Goal: Transaction & Acquisition: Purchase product/service

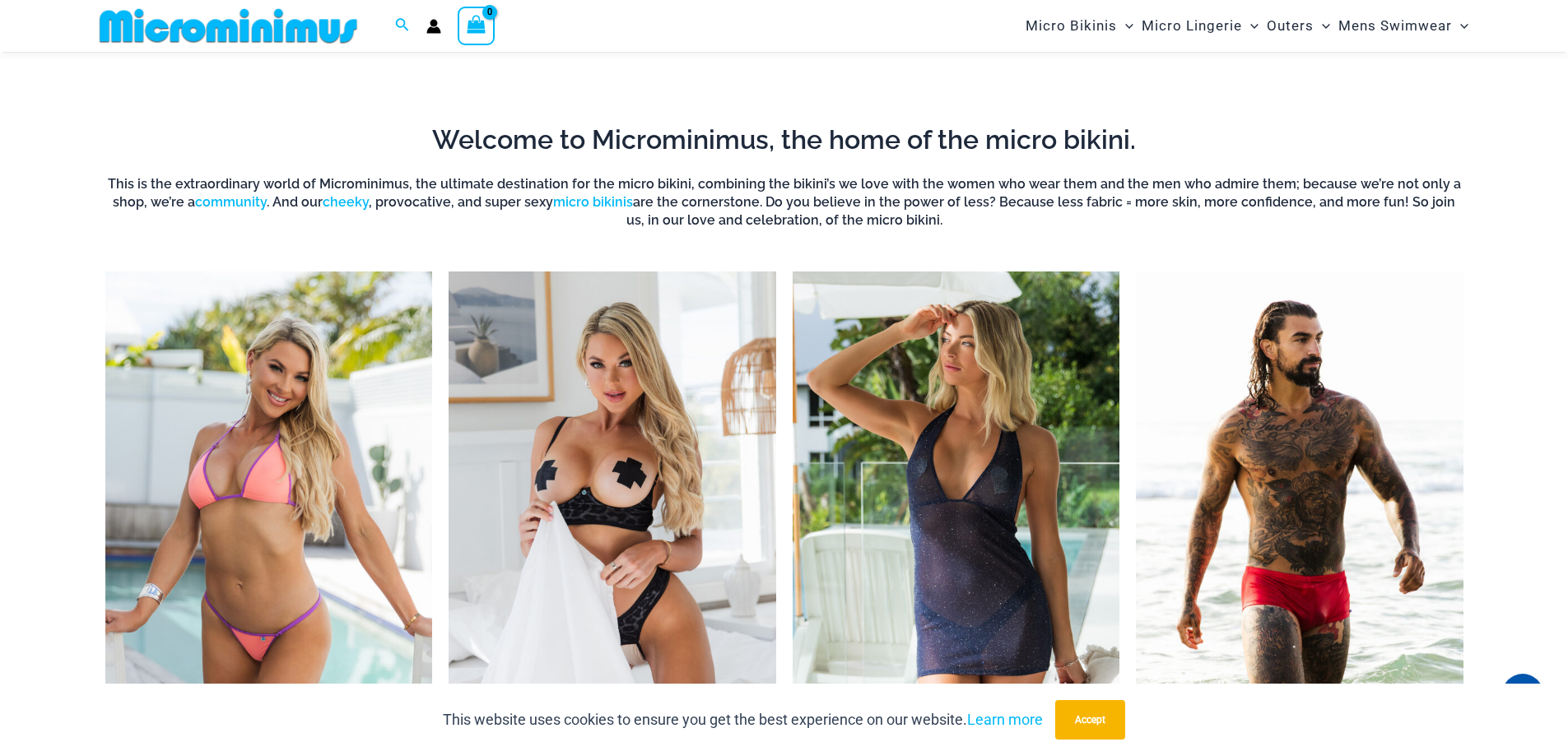
scroll to position [1308, 0]
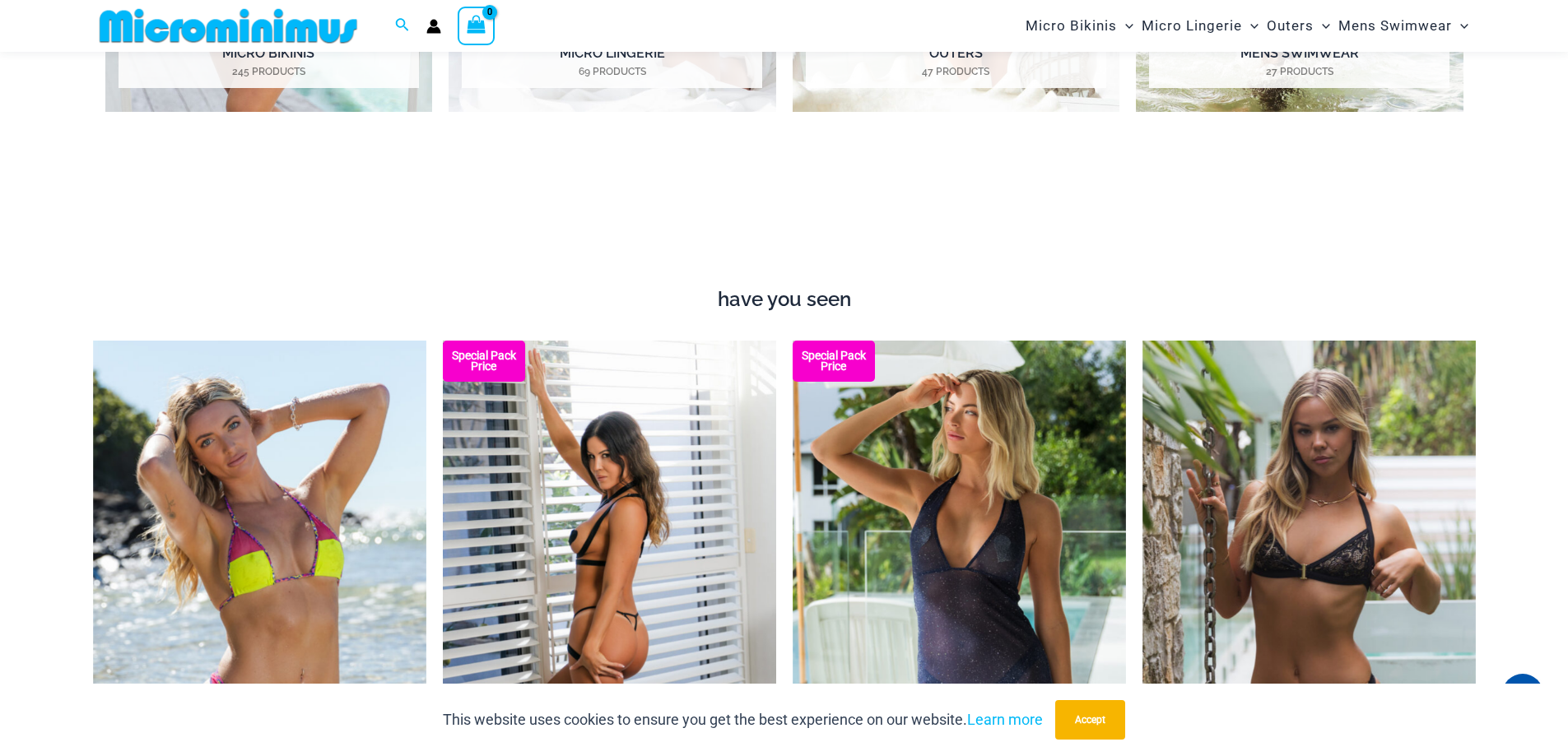
click at [638, 585] on img at bounding box center [609, 591] width 333 height 500
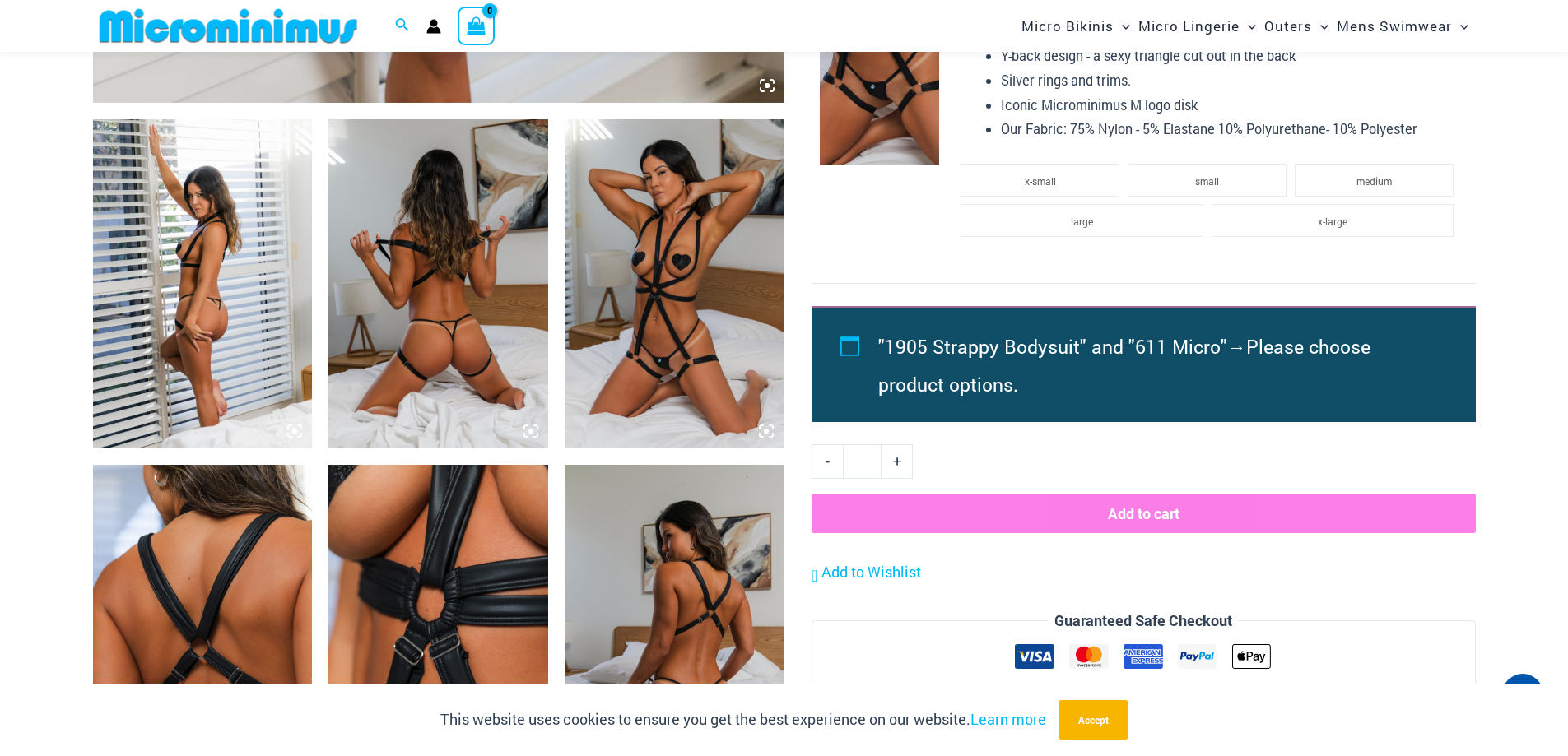
scroll to position [1248, 0]
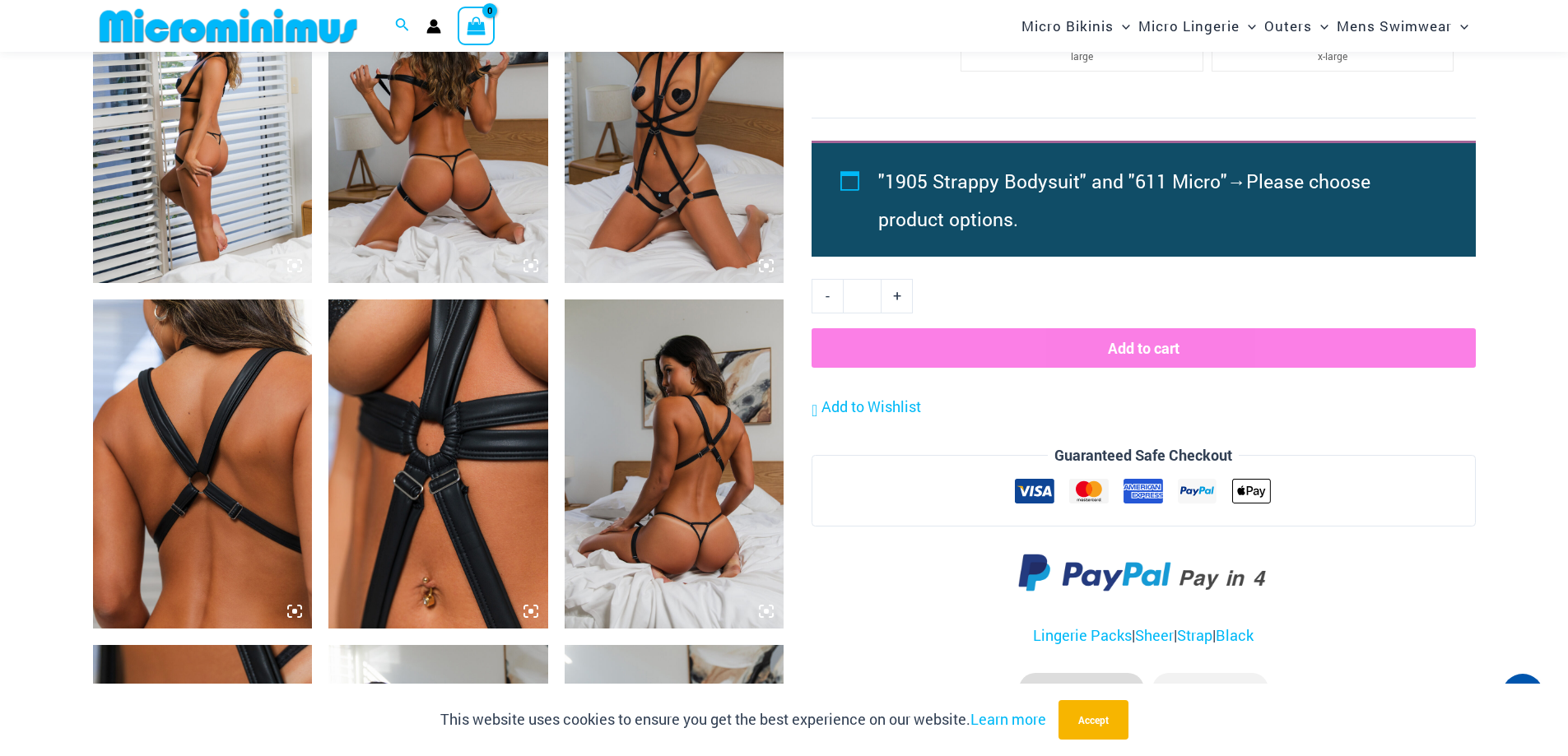
click at [425, 165] on img at bounding box center [438, 118] width 220 height 329
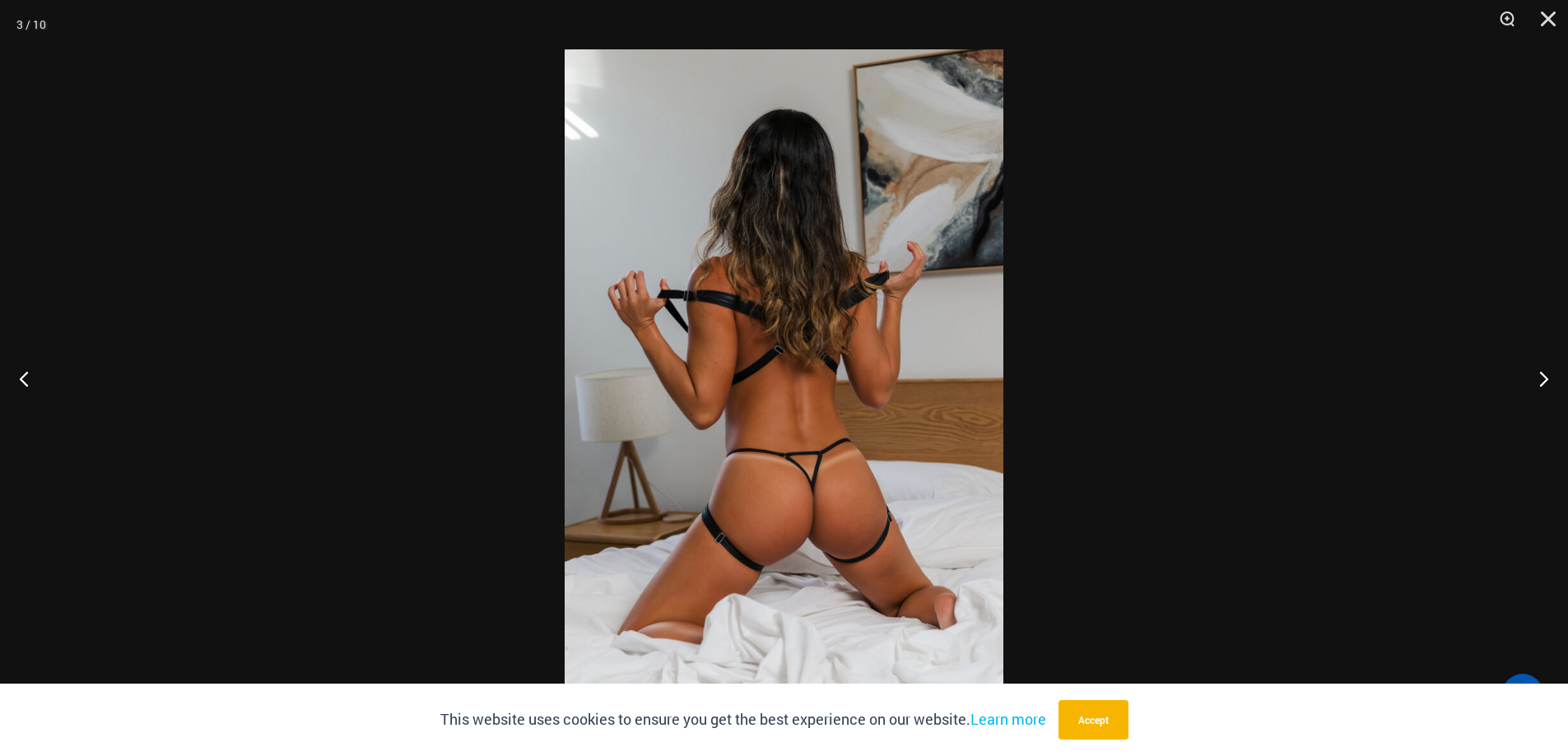
click at [816, 559] on img at bounding box center [784, 378] width 438 height 657
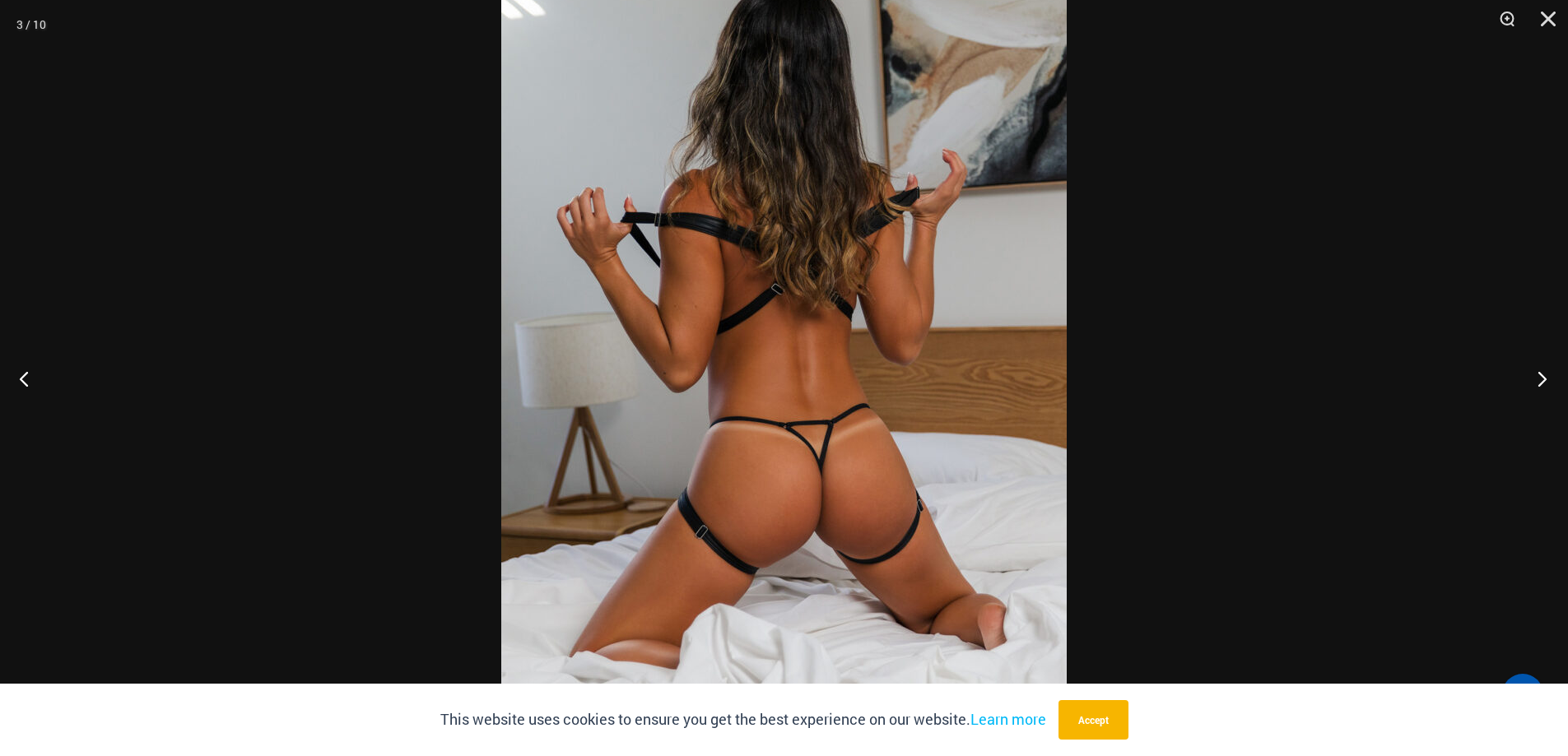
click at [1540, 373] on button "Next" at bounding box center [1536, 378] width 61 height 82
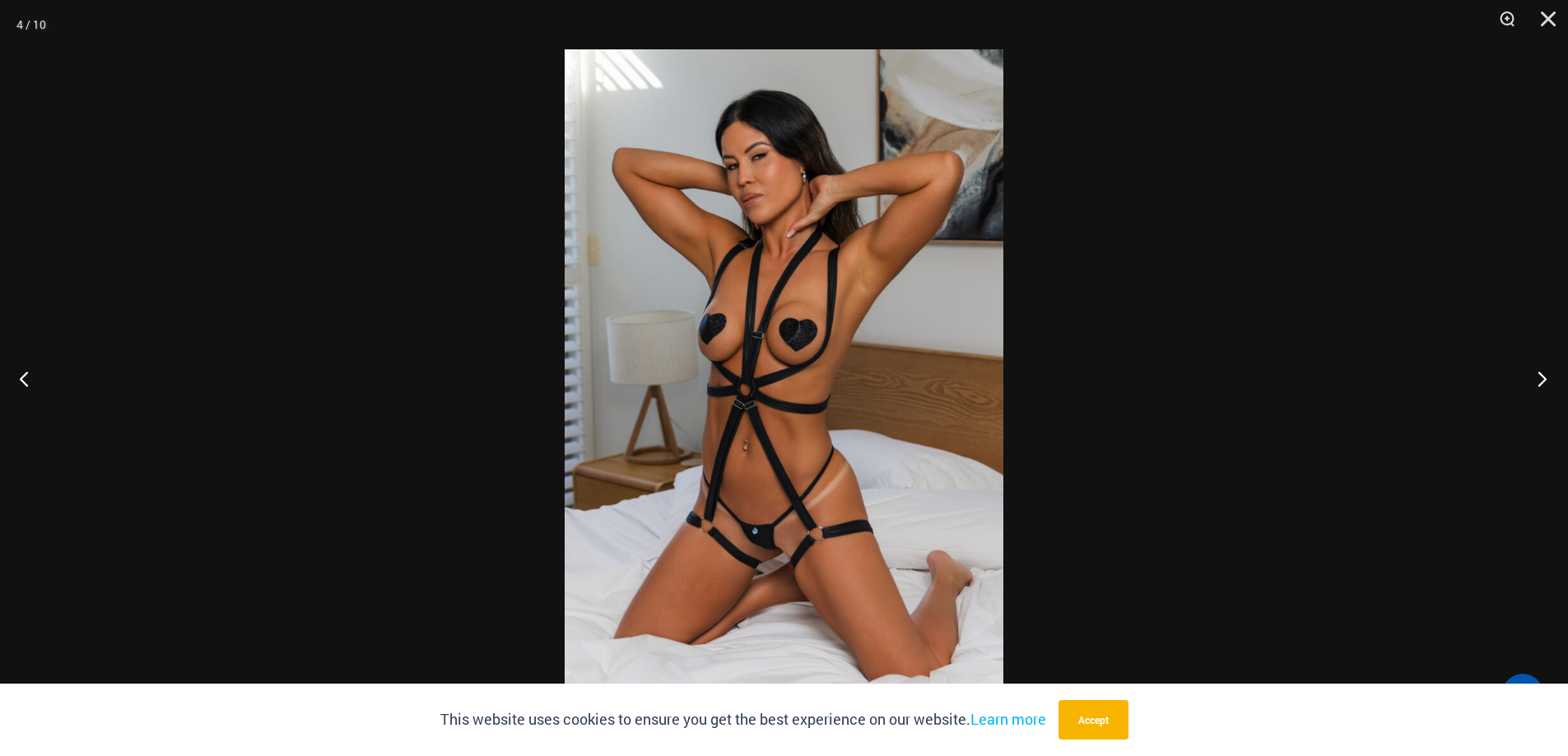
click at [1540, 373] on button "Next" at bounding box center [1536, 378] width 61 height 82
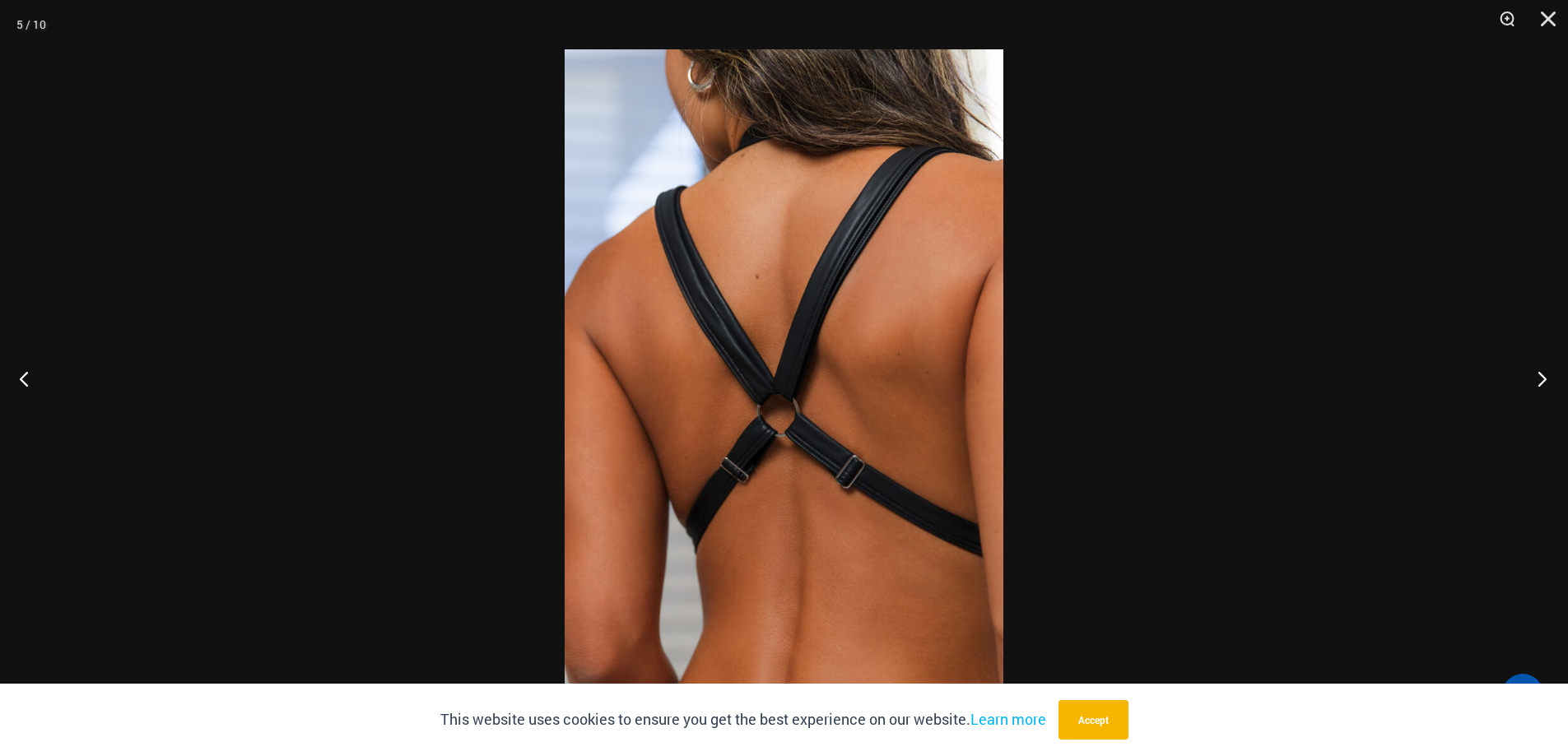
click at [1540, 373] on button "Next" at bounding box center [1536, 378] width 61 height 82
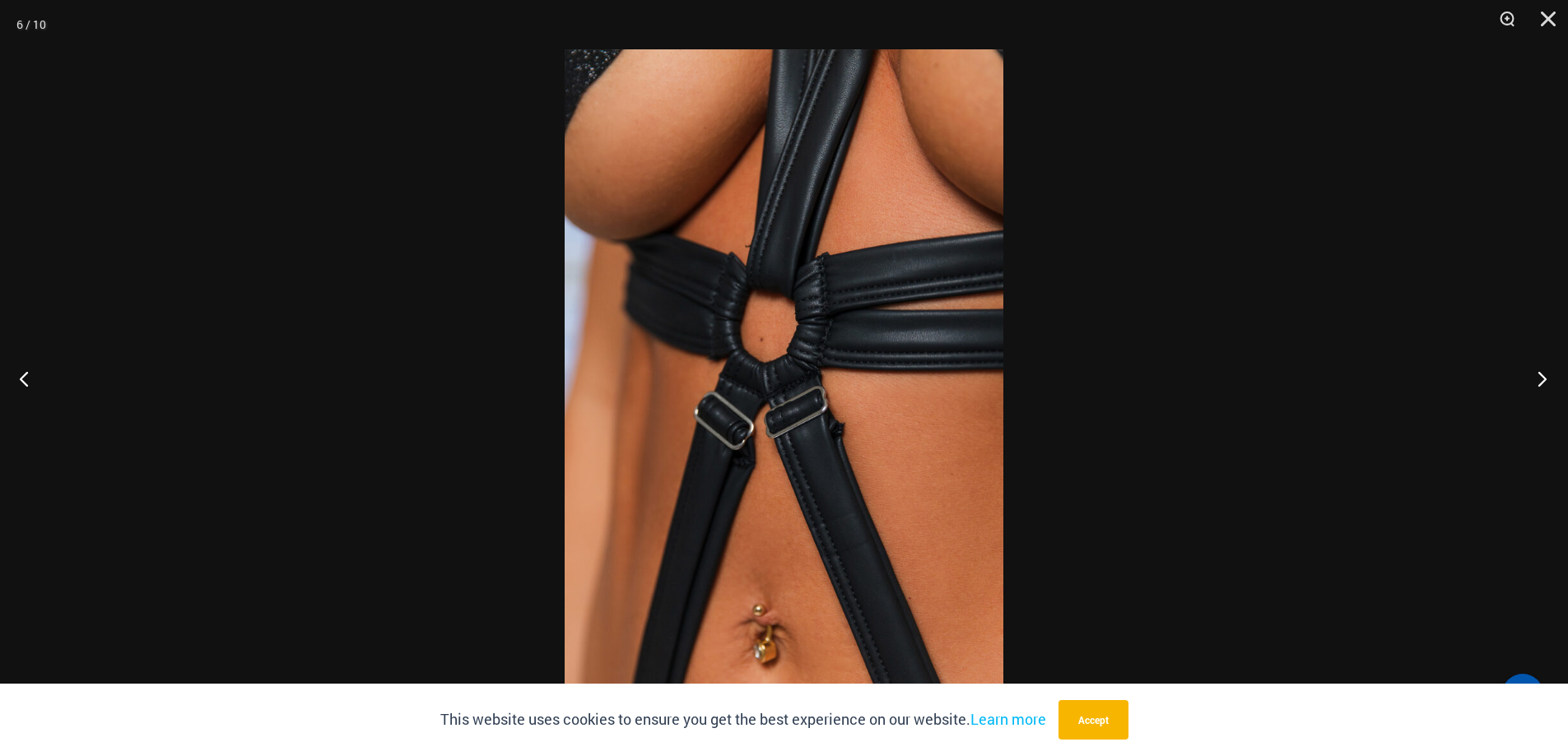
click at [1540, 373] on button "Next" at bounding box center [1536, 378] width 61 height 82
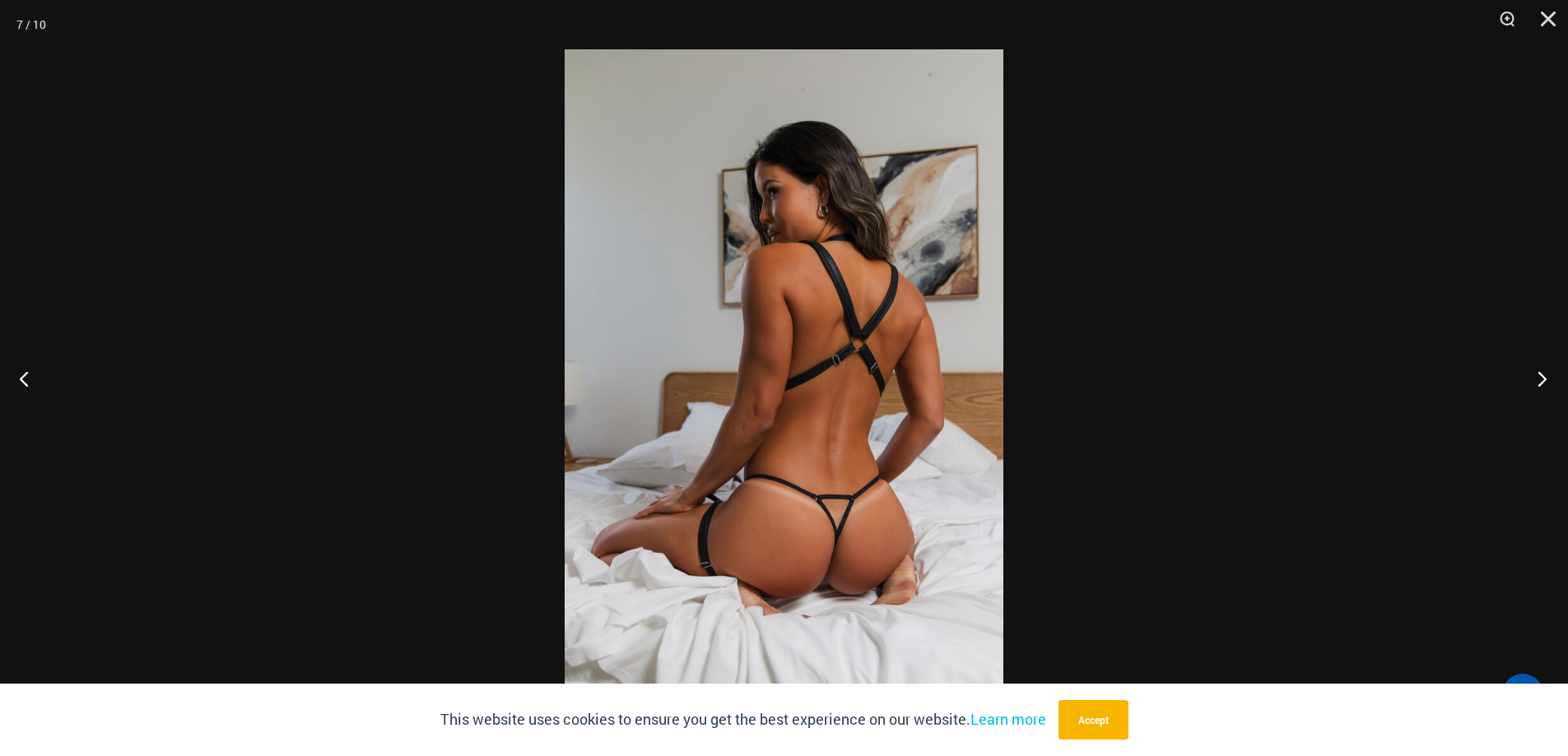
click at [1540, 373] on button "Next" at bounding box center [1536, 378] width 61 height 82
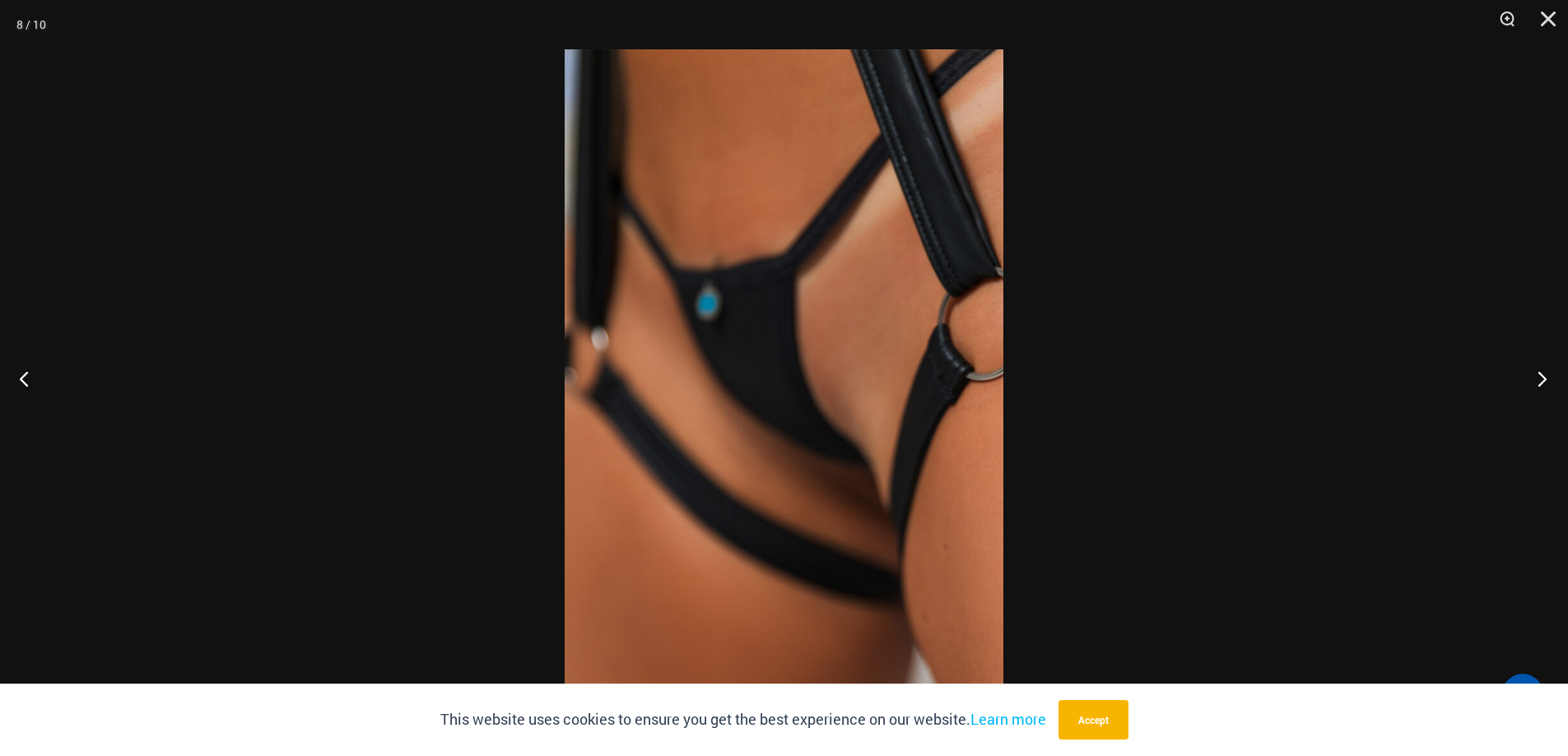
click at [1540, 373] on button "Next" at bounding box center [1536, 378] width 61 height 82
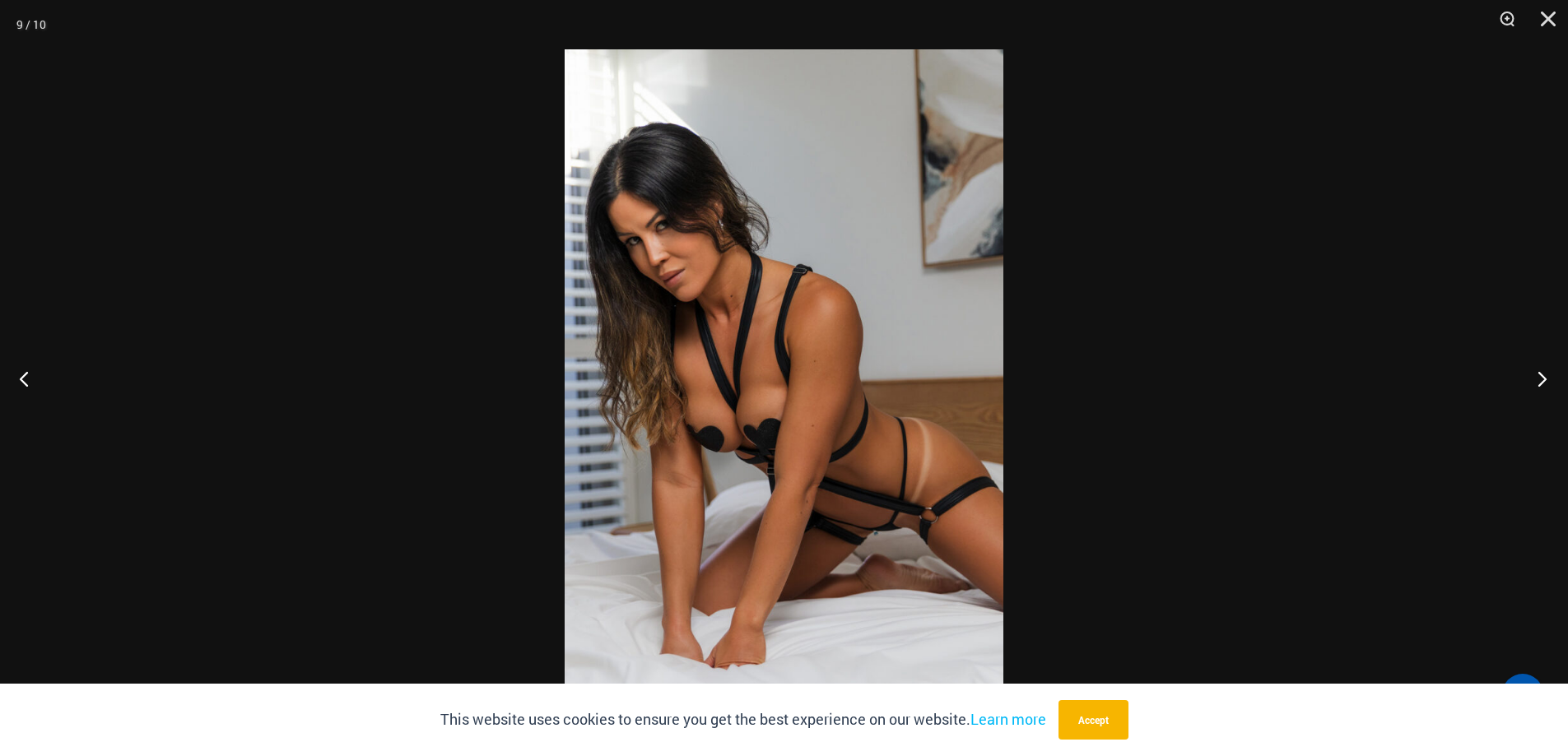
click at [1540, 373] on button "Next" at bounding box center [1536, 378] width 61 height 82
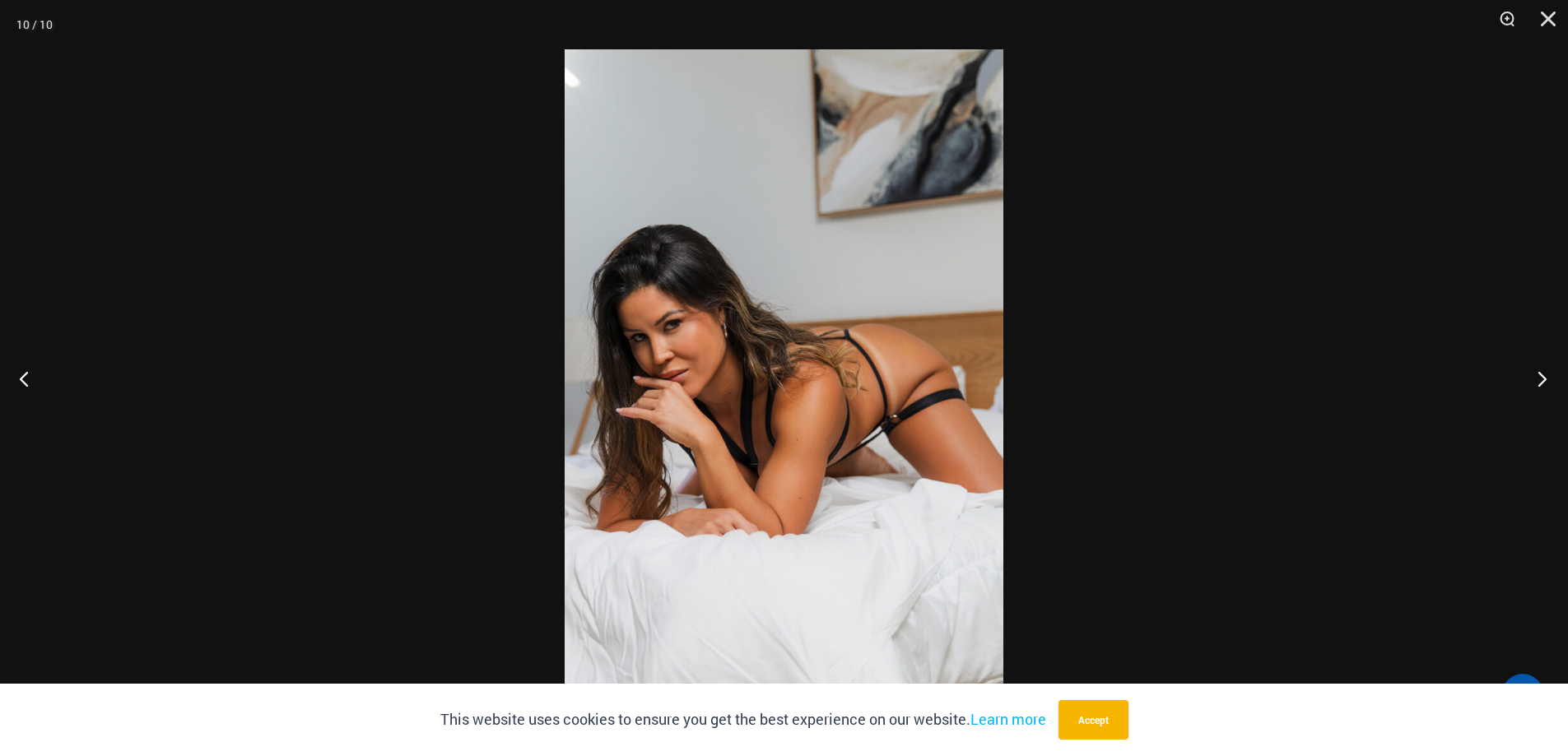
click at [1540, 373] on button "Next" at bounding box center [1536, 378] width 61 height 82
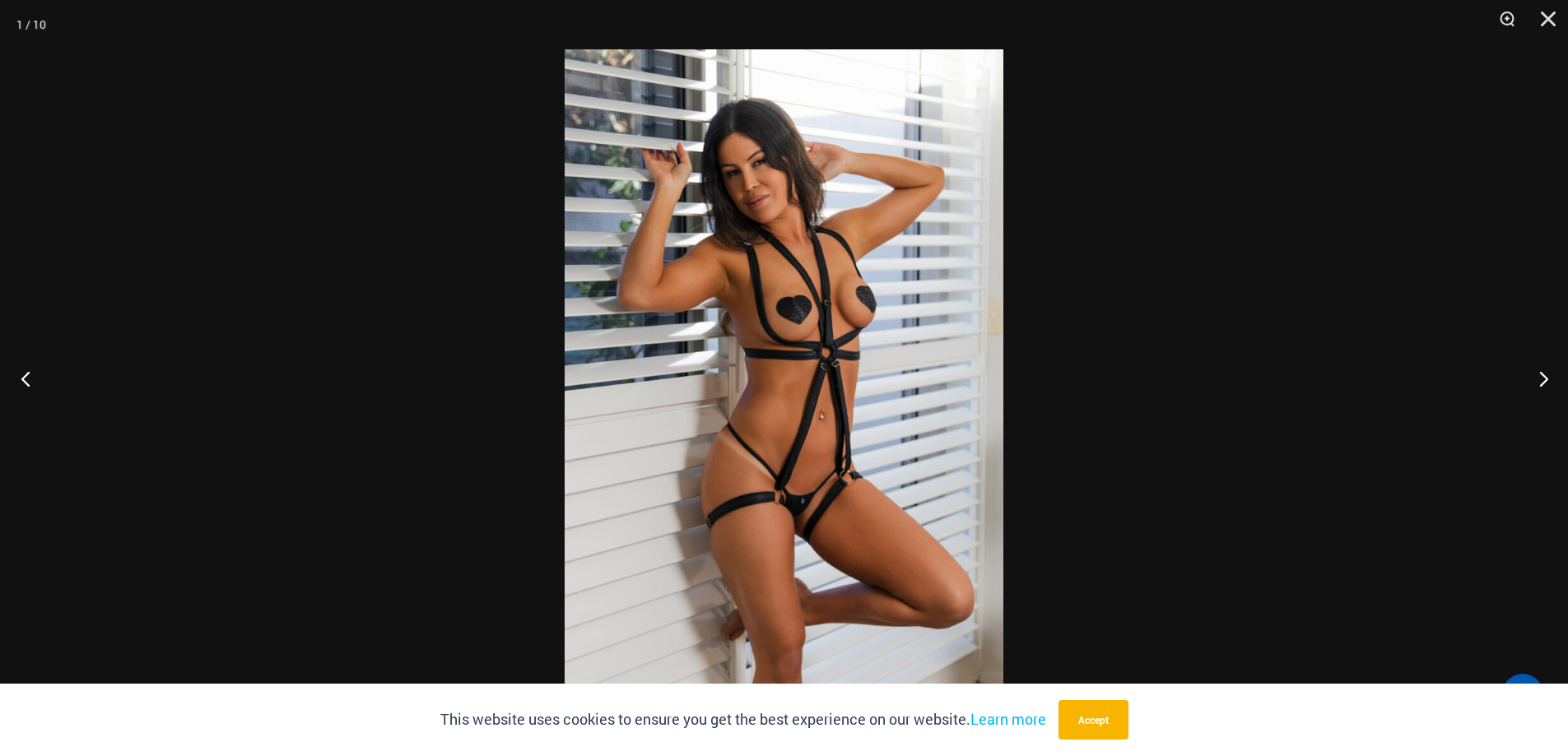
click at [29, 380] on button "Previous" at bounding box center [30, 378] width 61 height 82
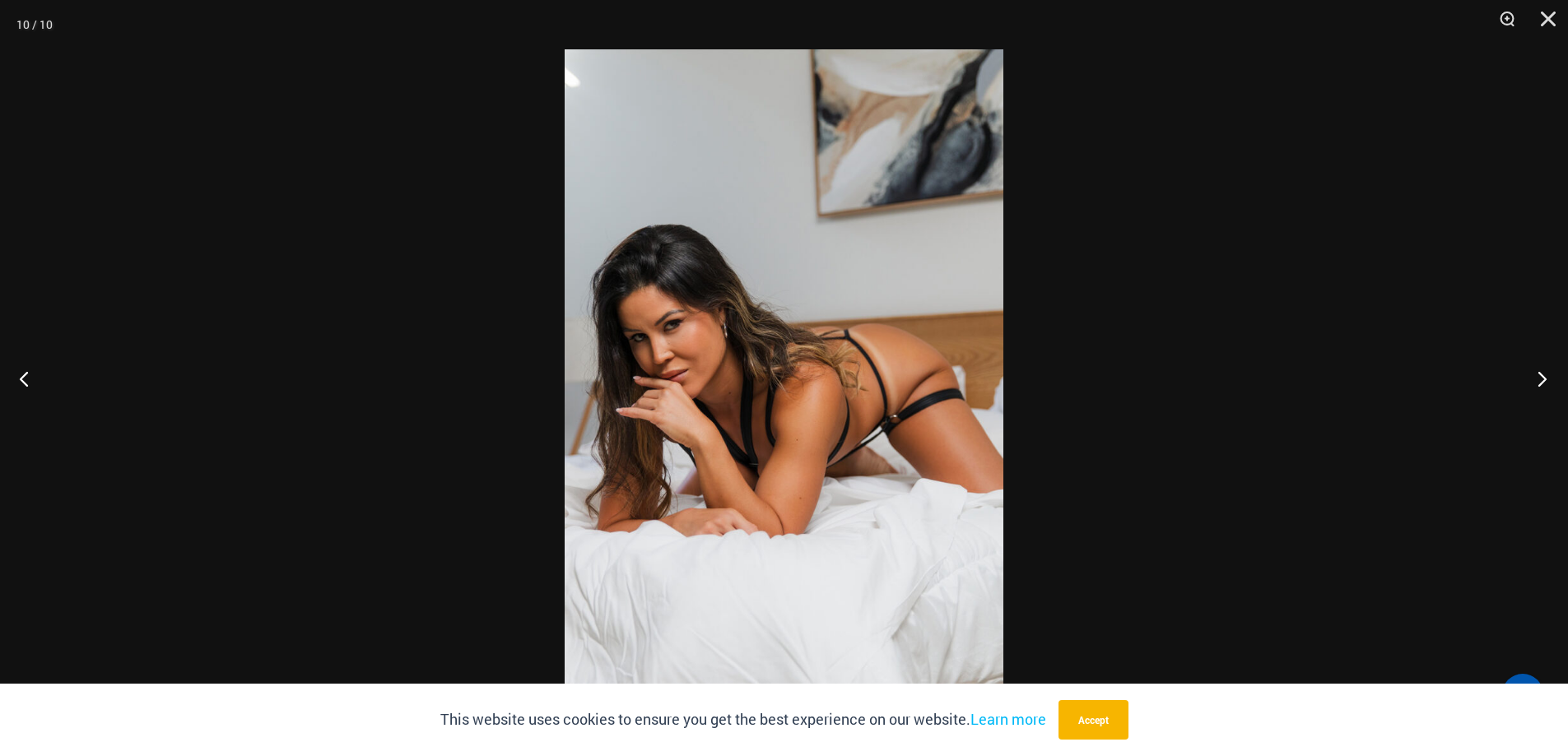
click at [1536, 378] on button "Next" at bounding box center [1536, 378] width 61 height 82
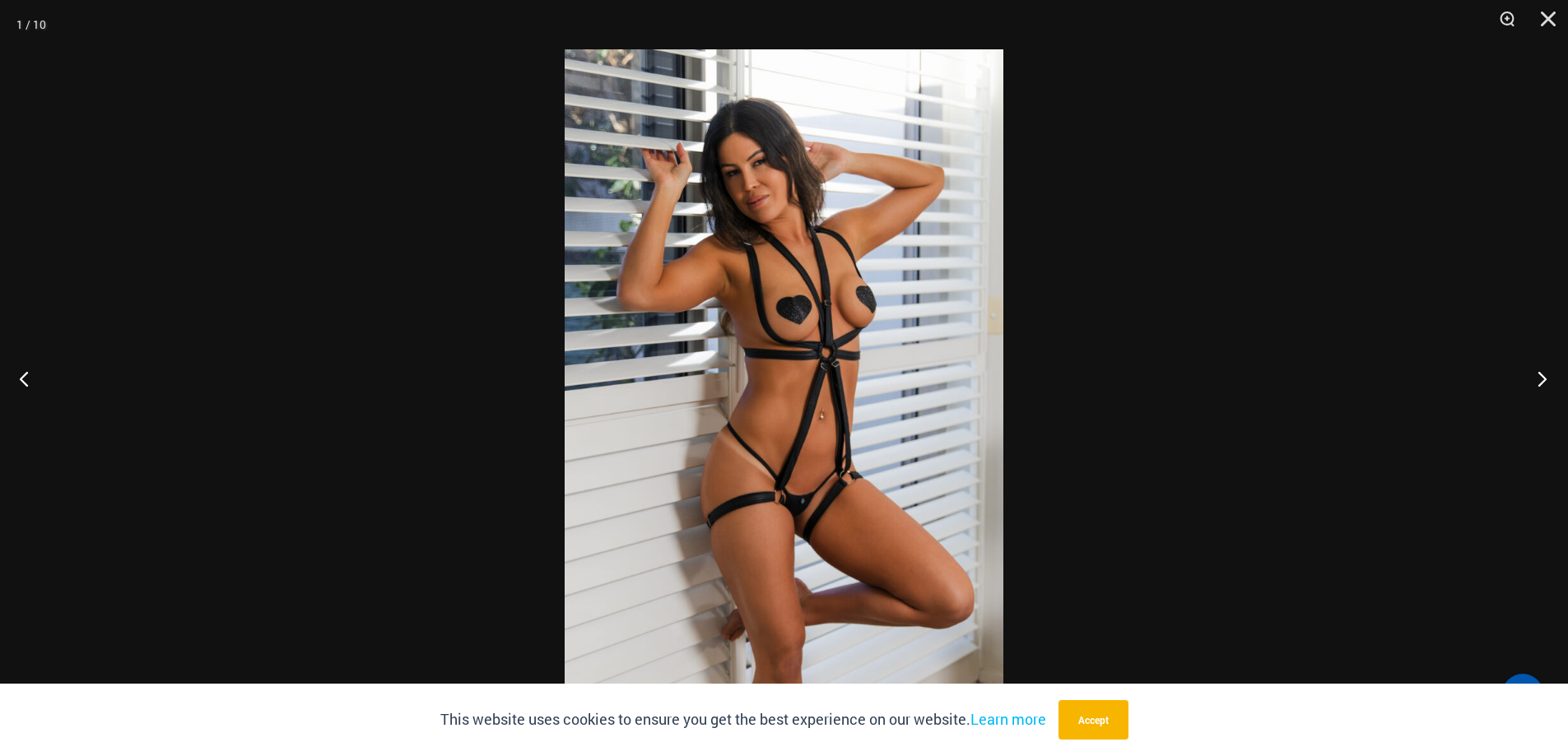
click at [1540, 376] on button "Next" at bounding box center [1536, 378] width 61 height 82
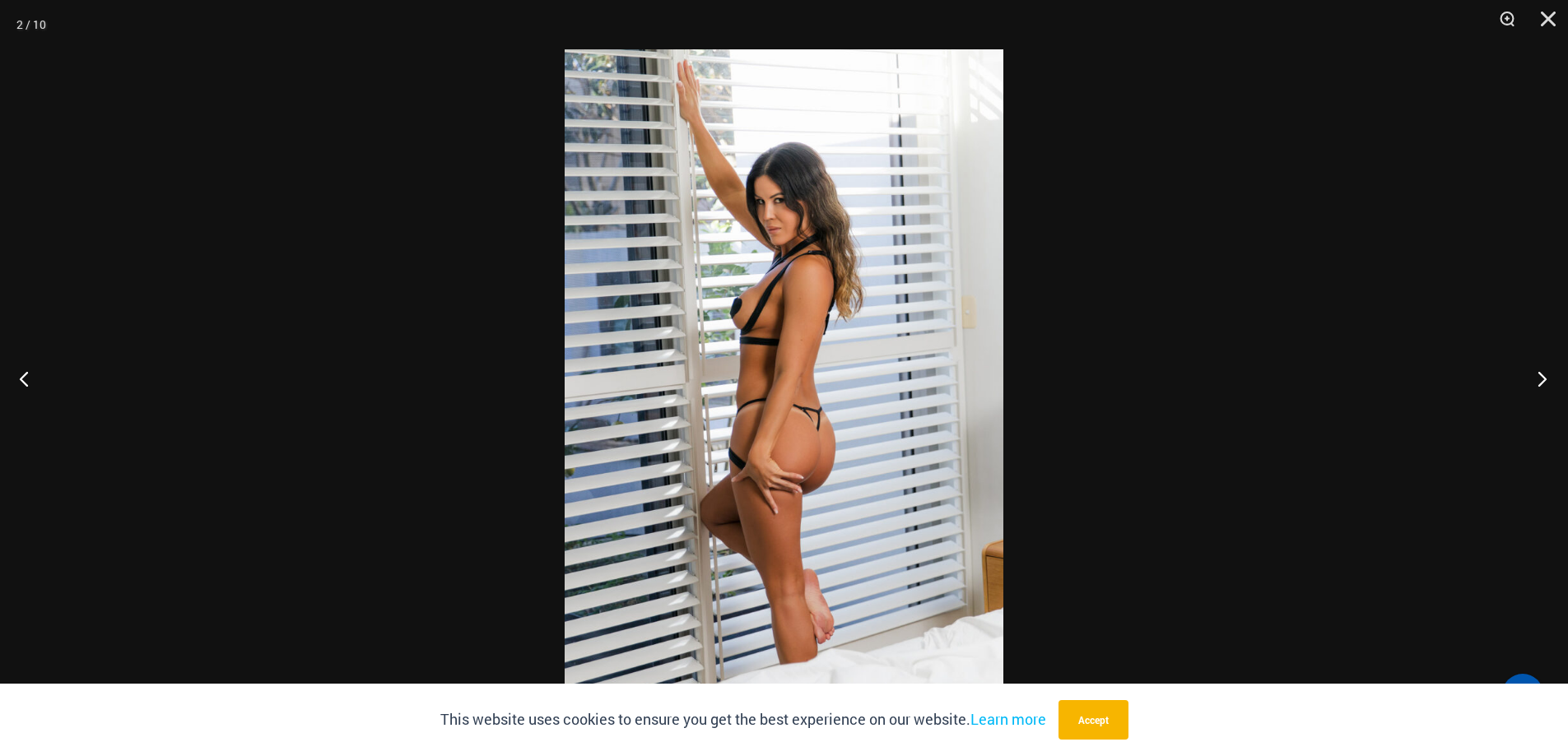
click at [1540, 376] on button "Next" at bounding box center [1536, 378] width 61 height 82
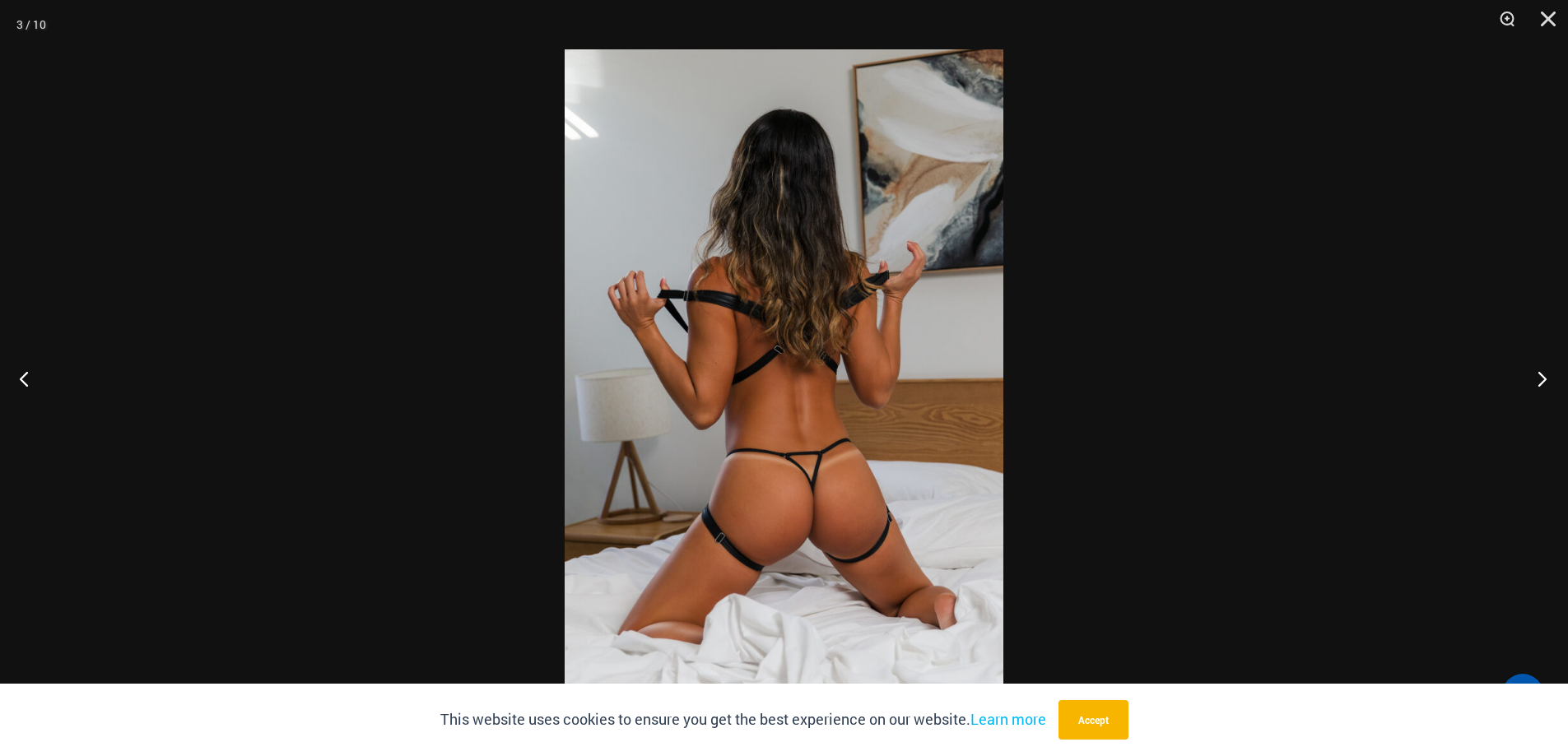
click at [1541, 376] on button "Next" at bounding box center [1536, 378] width 61 height 82
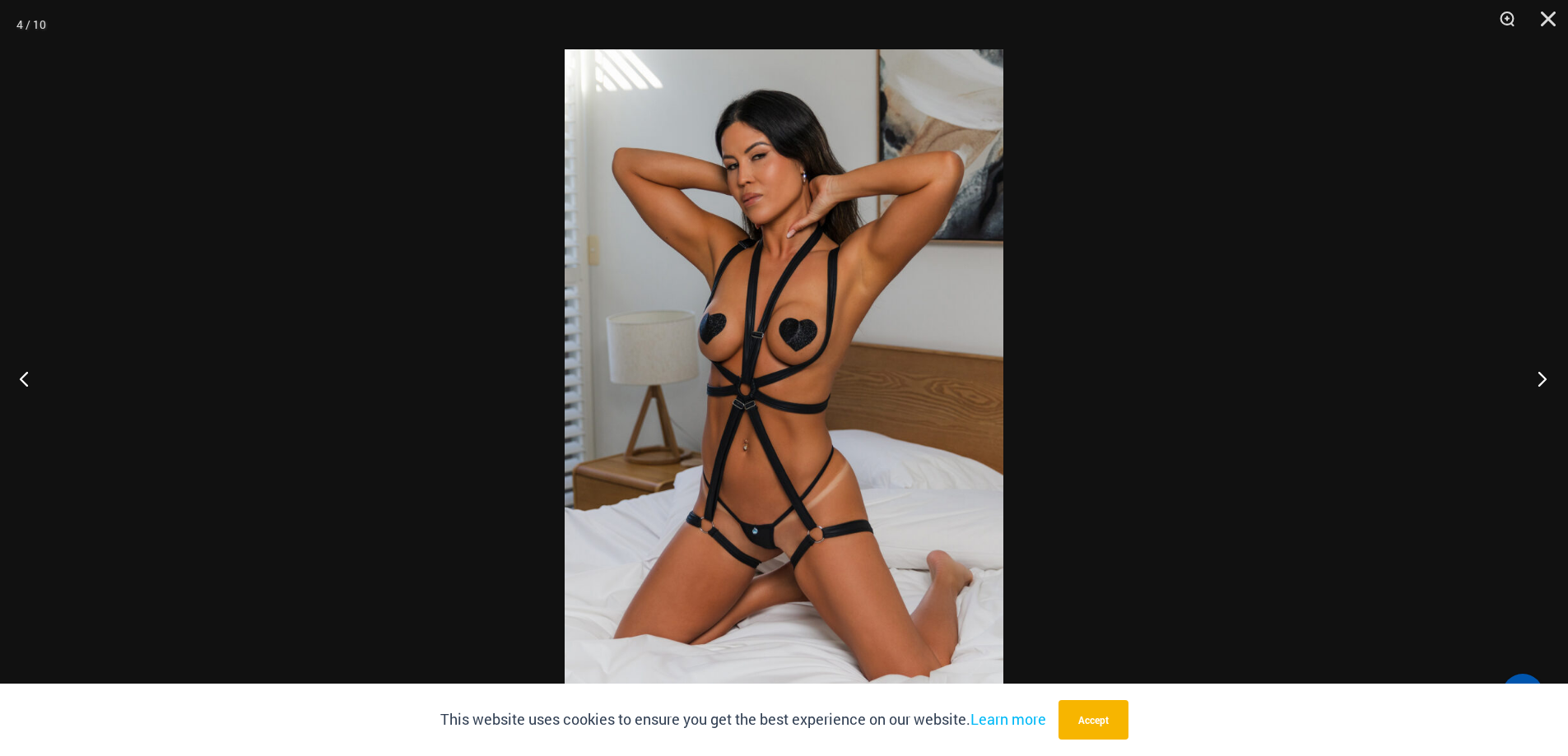
click at [1541, 376] on button "Next" at bounding box center [1536, 378] width 61 height 82
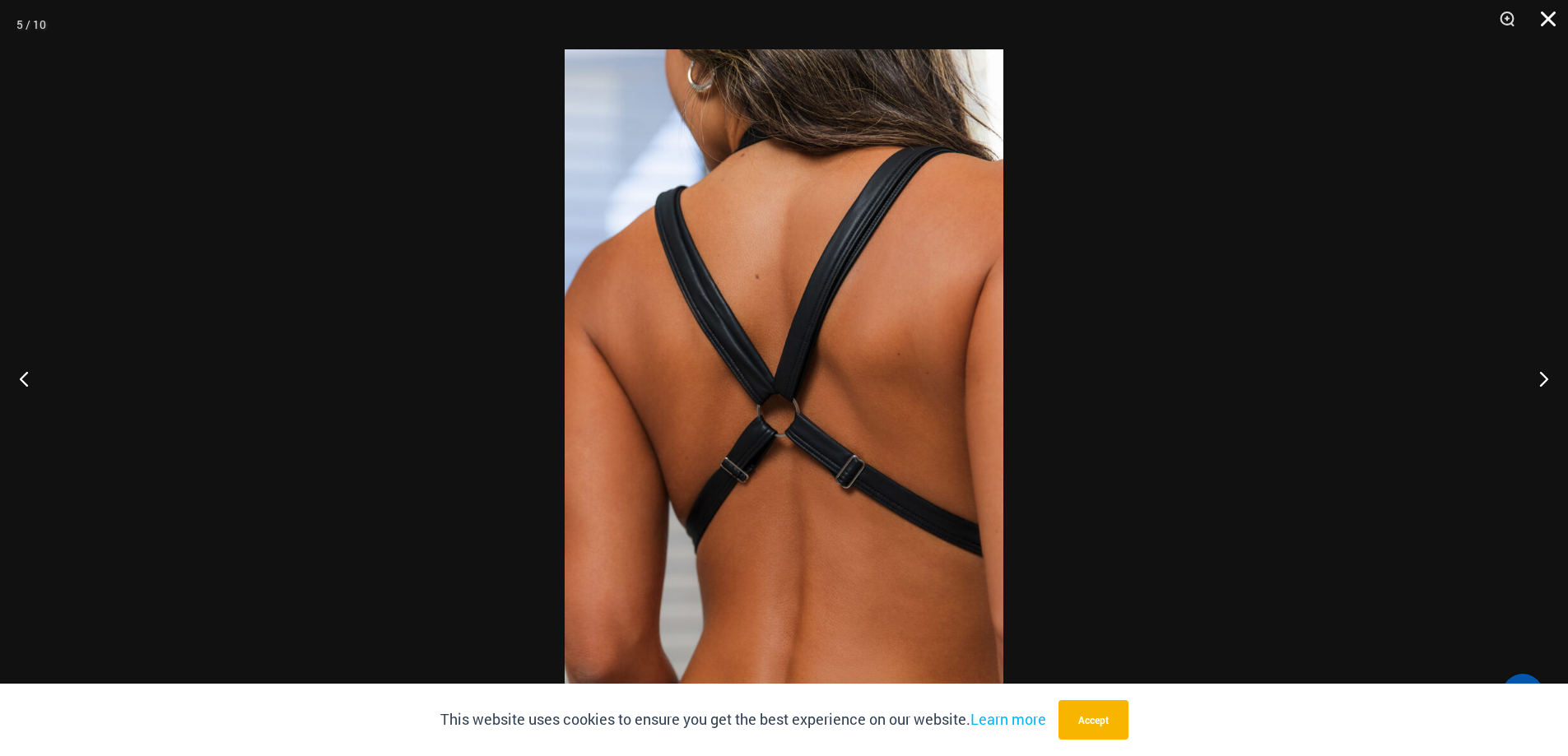
click at [1548, 21] on button "Close" at bounding box center [1542, 25] width 41 height 49
